Goal: Register for event/course

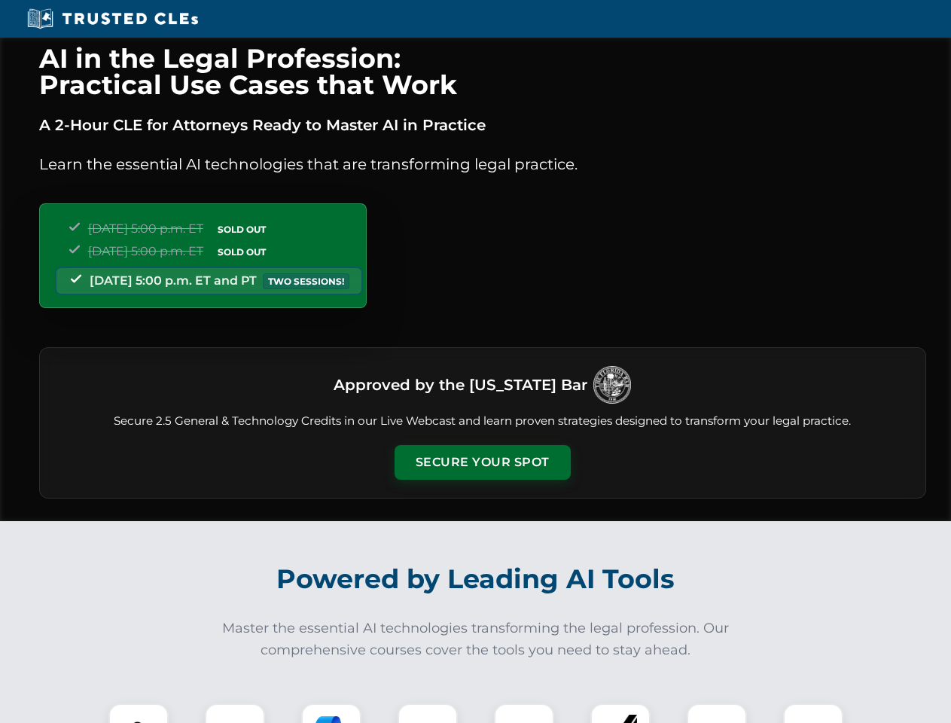
click at [482, 462] on button "Secure Your Spot" at bounding box center [483, 462] width 176 height 35
click at [139, 713] on img at bounding box center [139, 734] width 44 height 44
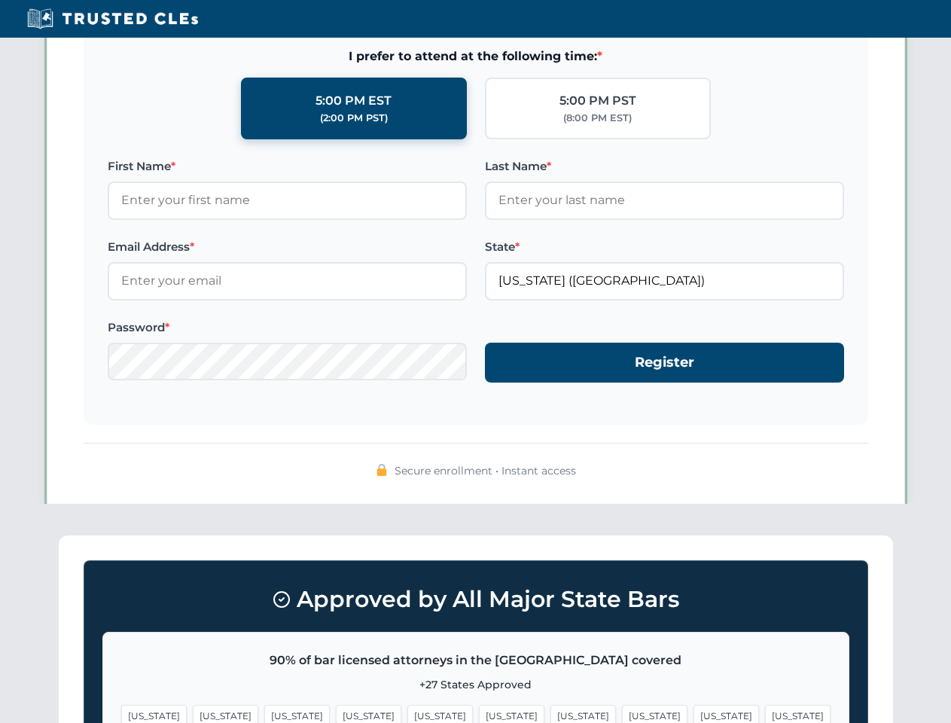
click at [550, 713] on span "[US_STATE]" at bounding box center [583, 716] width 66 height 22
click at [693, 713] on span "[US_STATE]" at bounding box center [726, 716] width 66 height 22
